Goal: Task Accomplishment & Management: Use online tool/utility

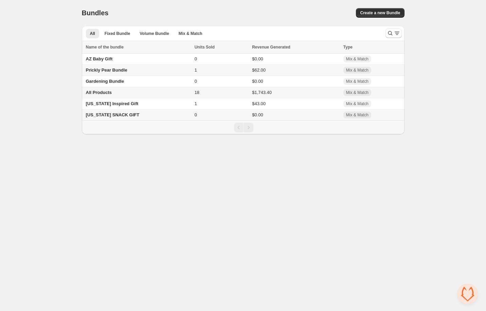
click at [106, 94] on span "All Products" at bounding box center [99, 92] width 26 height 5
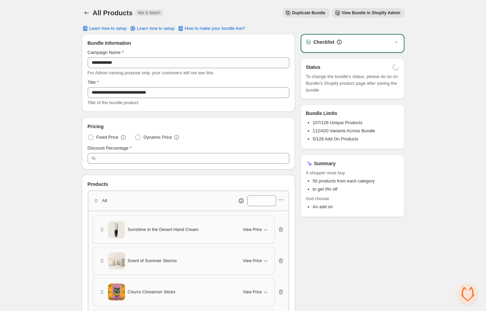
scroll to position [130, 0]
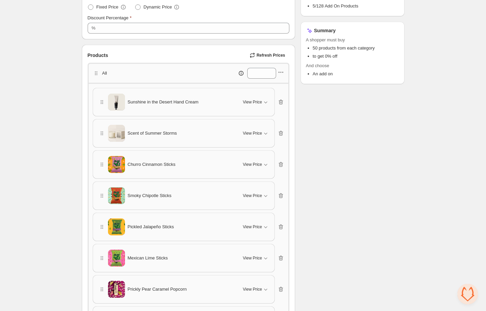
click at [281, 73] on icon "button" at bounding box center [280, 72] width 7 height 7
click at [275, 93] on span "Edit products" at bounding box center [284, 96] width 37 height 7
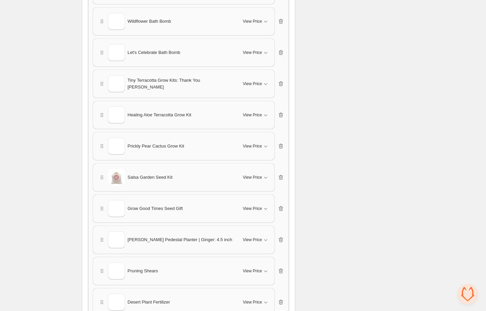
scroll to position [1365, 0]
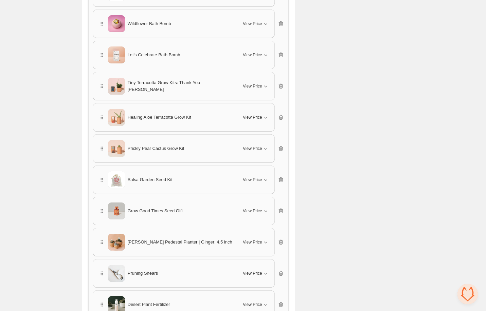
click at [140, 84] on span "Tiny Terracotta Grow Kits: Thank You Daisy" at bounding box center [181, 86] width 107 height 14
